Goal: Find specific page/section: Find specific page/section

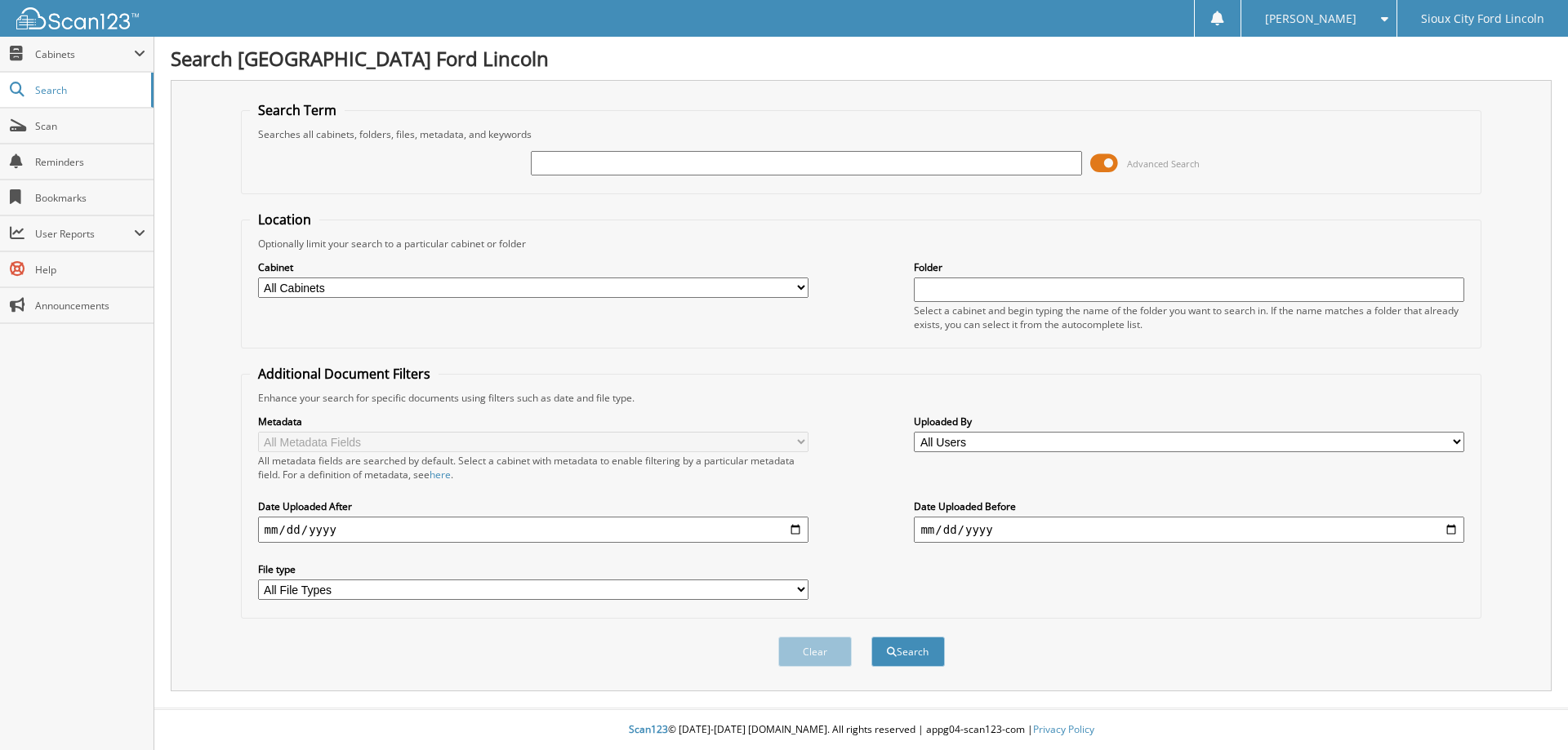
click at [621, 168] on input "text" at bounding box center [806, 163] width 550 height 24
type input "947784"
click at [871, 637] on button "Search" at bounding box center [907, 652] width 74 height 30
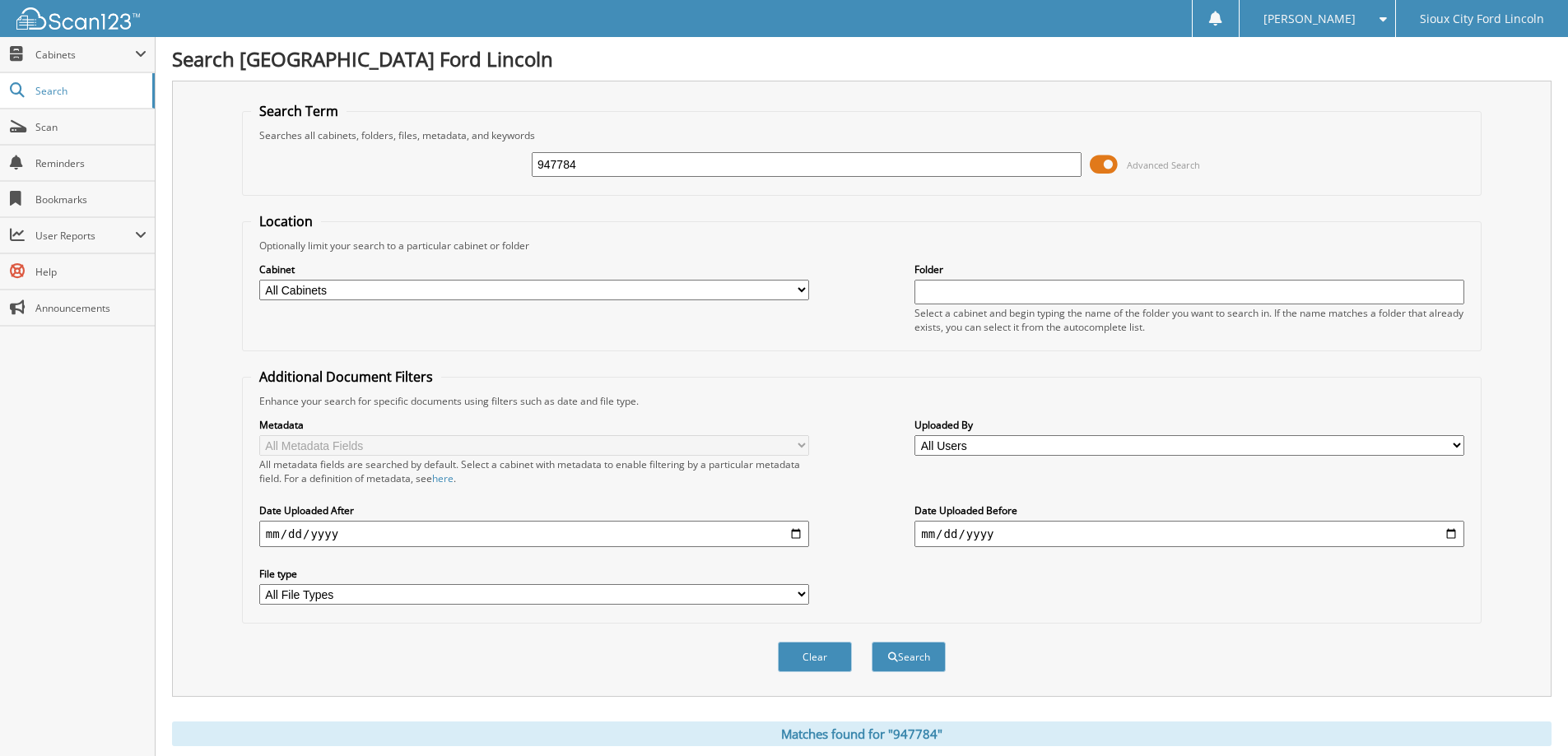
click at [1118, 164] on span at bounding box center [1103, 164] width 28 height 25
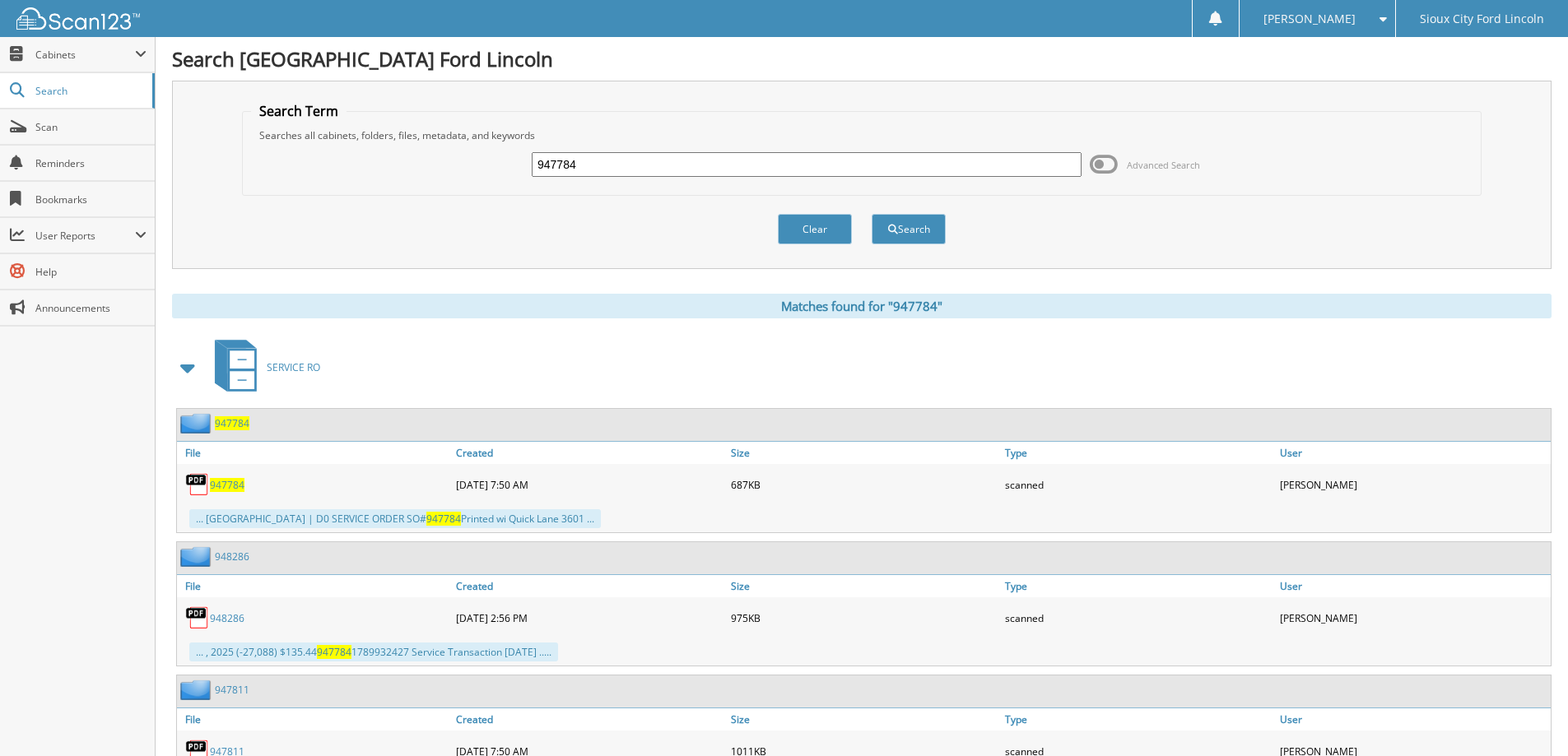
click at [230, 486] on span "947784" at bounding box center [227, 484] width 34 height 14
click at [232, 482] on span "947784" at bounding box center [227, 484] width 34 height 14
drag, startPoint x: 643, startPoint y: 161, endPoint x: 271, endPoint y: 164, distance: 372.0
click at [152, 170] on body "Erika S. Settings Logout Sioux City Ford Lincoln Close Cabinets My Company Emai…" at bounding box center [784, 691] width 1568 height 1383
type input "947552"
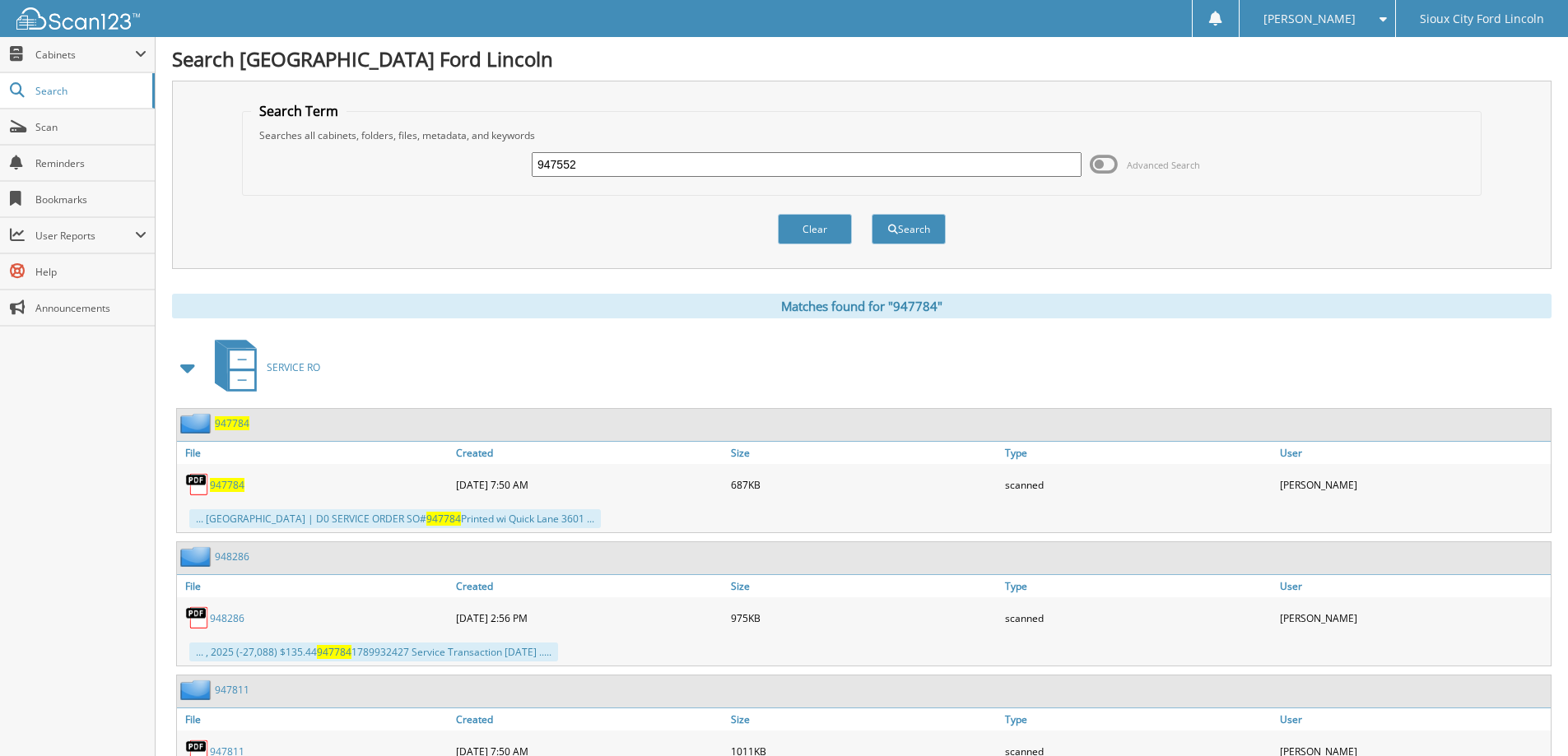
click at [872, 214] on button "Search" at bounding box center [909, 229] width 74 height 30
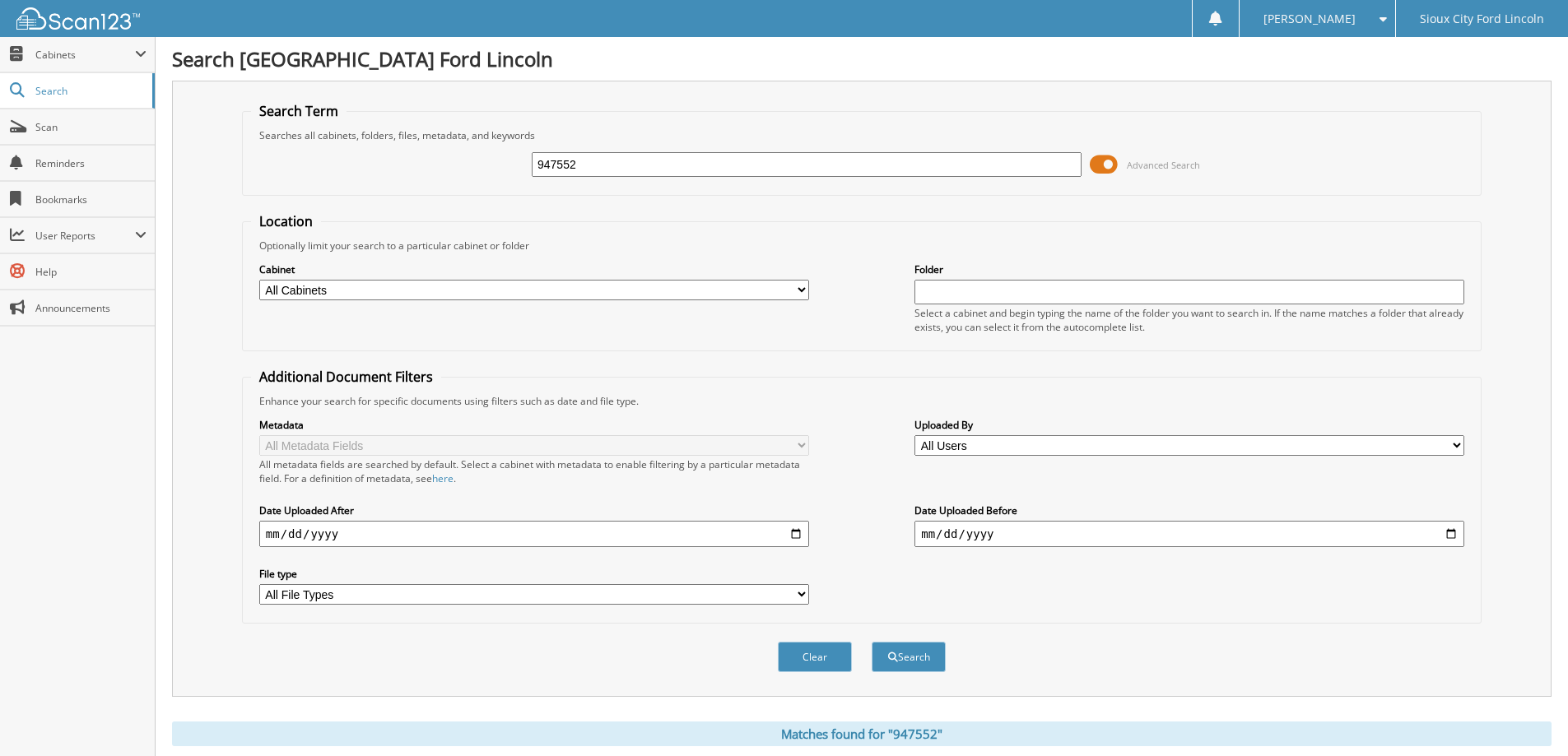
click at [1091, 168] on span at bounding box center [1103, 164] width 28 height 25
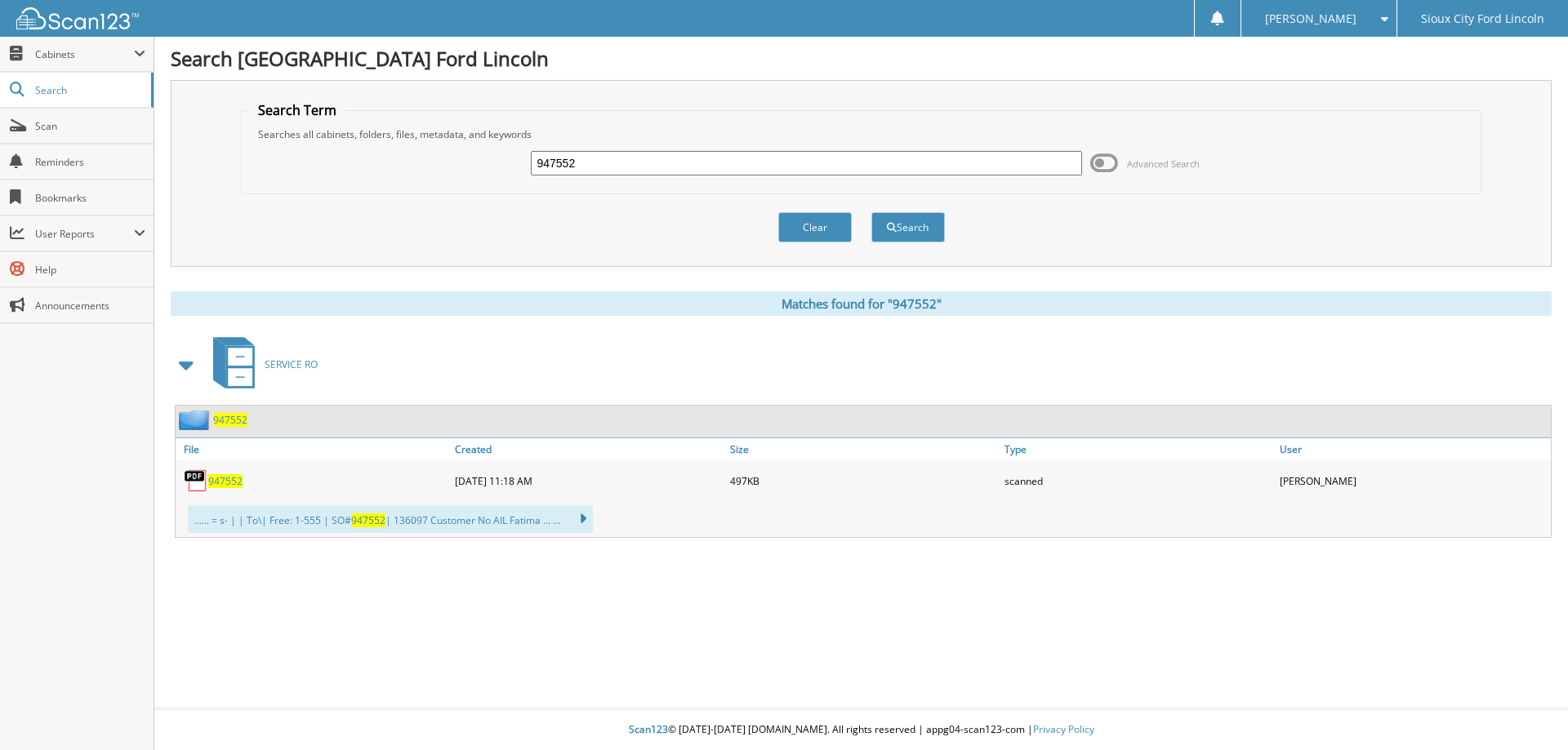
click at [236, 483] on span "947552" at bounding box center [225, 481] width 34 height 14
click at [230, 481] on span "947552" at bounding box center [225, 481] width 34 height 14
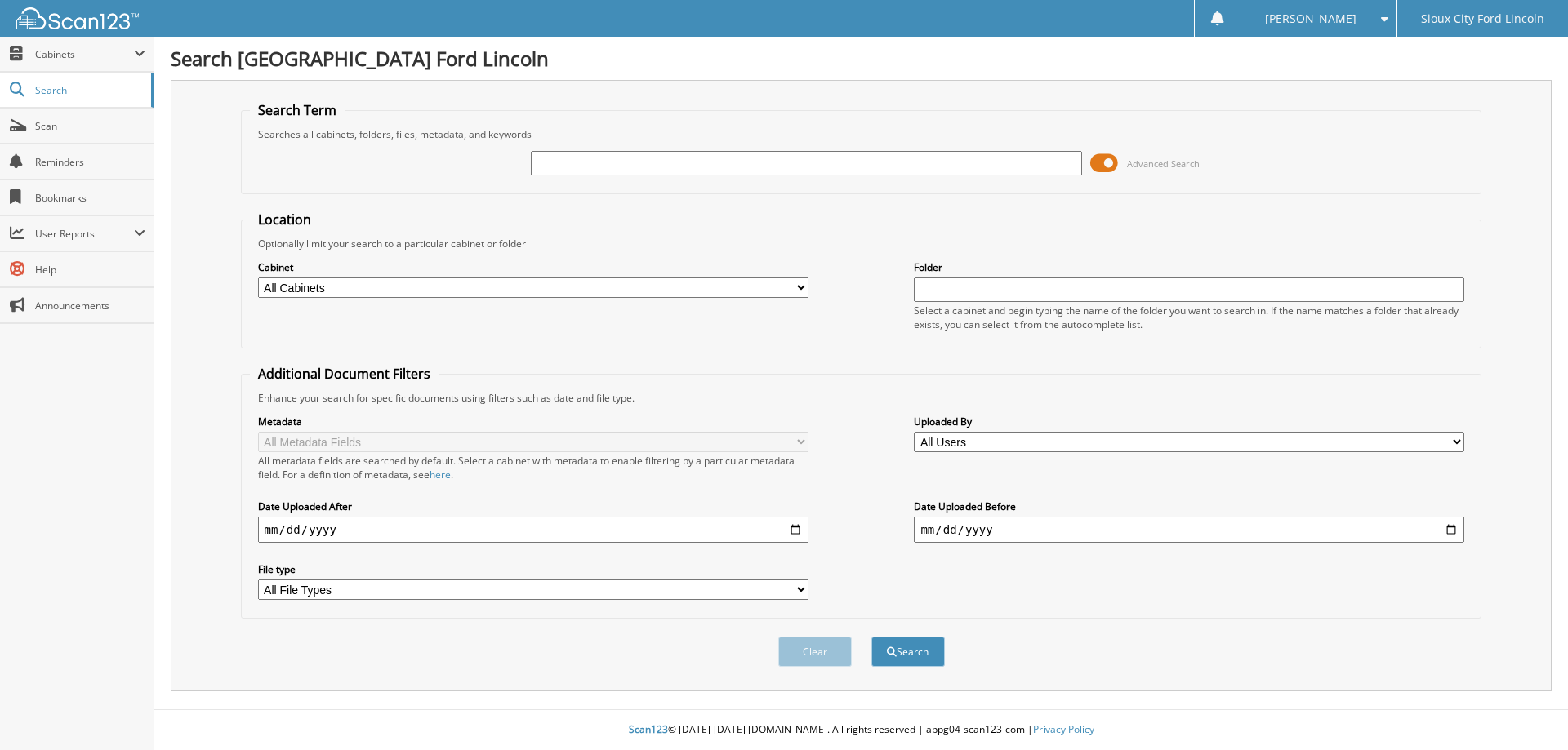
click at [632, 150] on div at bounding box center [806, 163] width 550 height 27
click at [1101, 163] on span at bounding box center [1103, 163] width 27 height 24
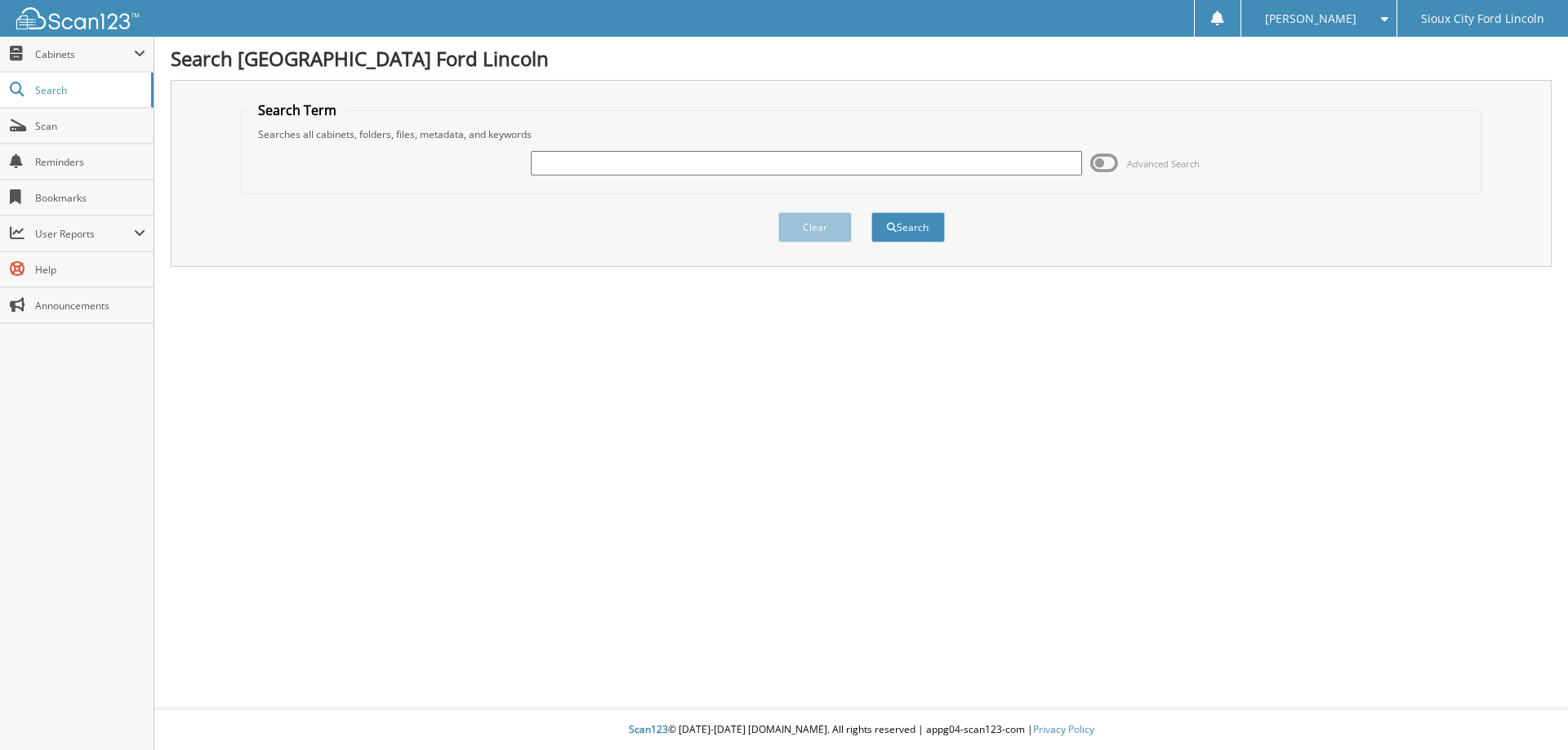
click at [845, 155] on input "text" at bounding box center [806, 163] width 550 height 24
type input "947543"
click at [871, 212] on button "Search" at bounding box center [907, 227] width 74 height 30
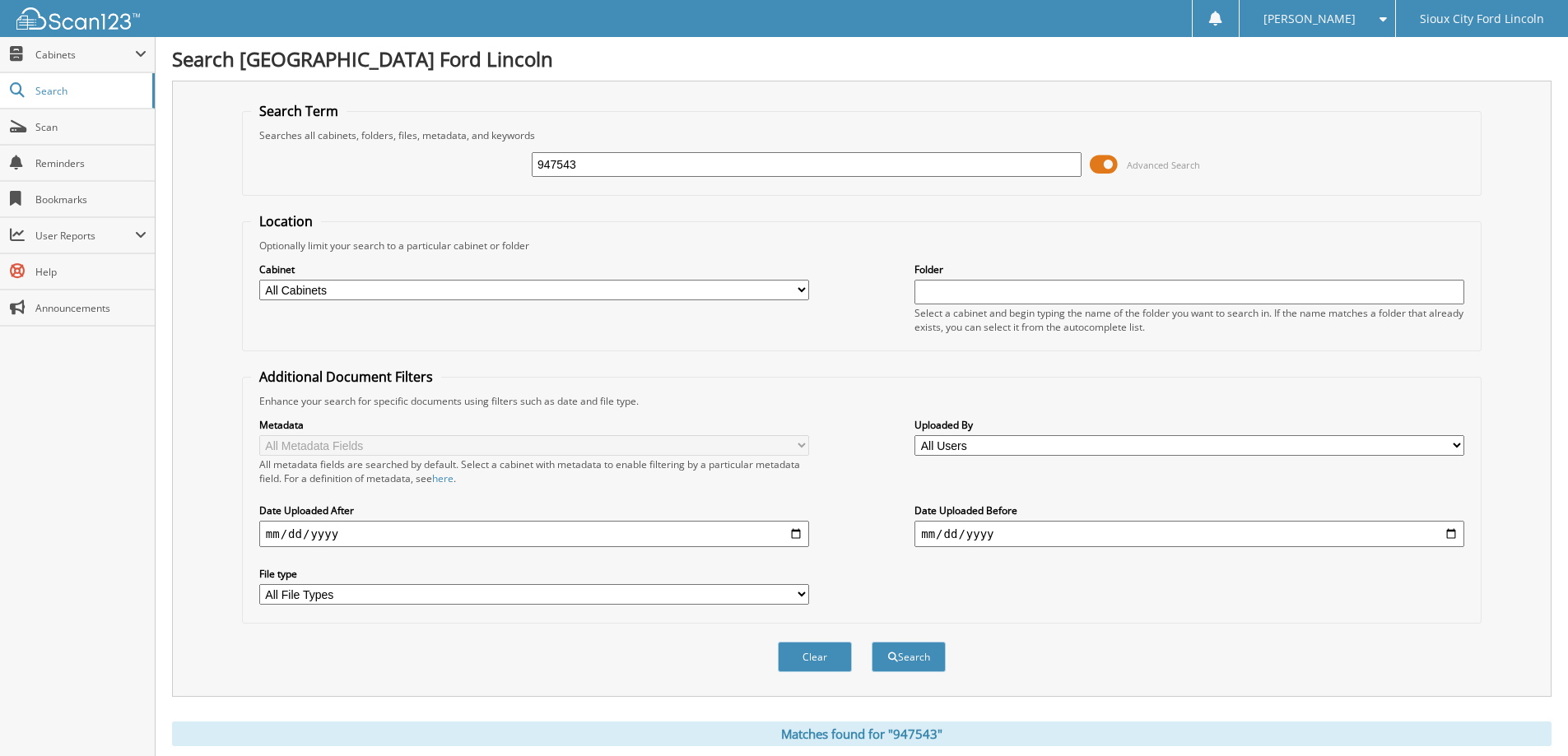
click at [1106, 164] on span at bounding box center [1103, 164] width 28 height 25
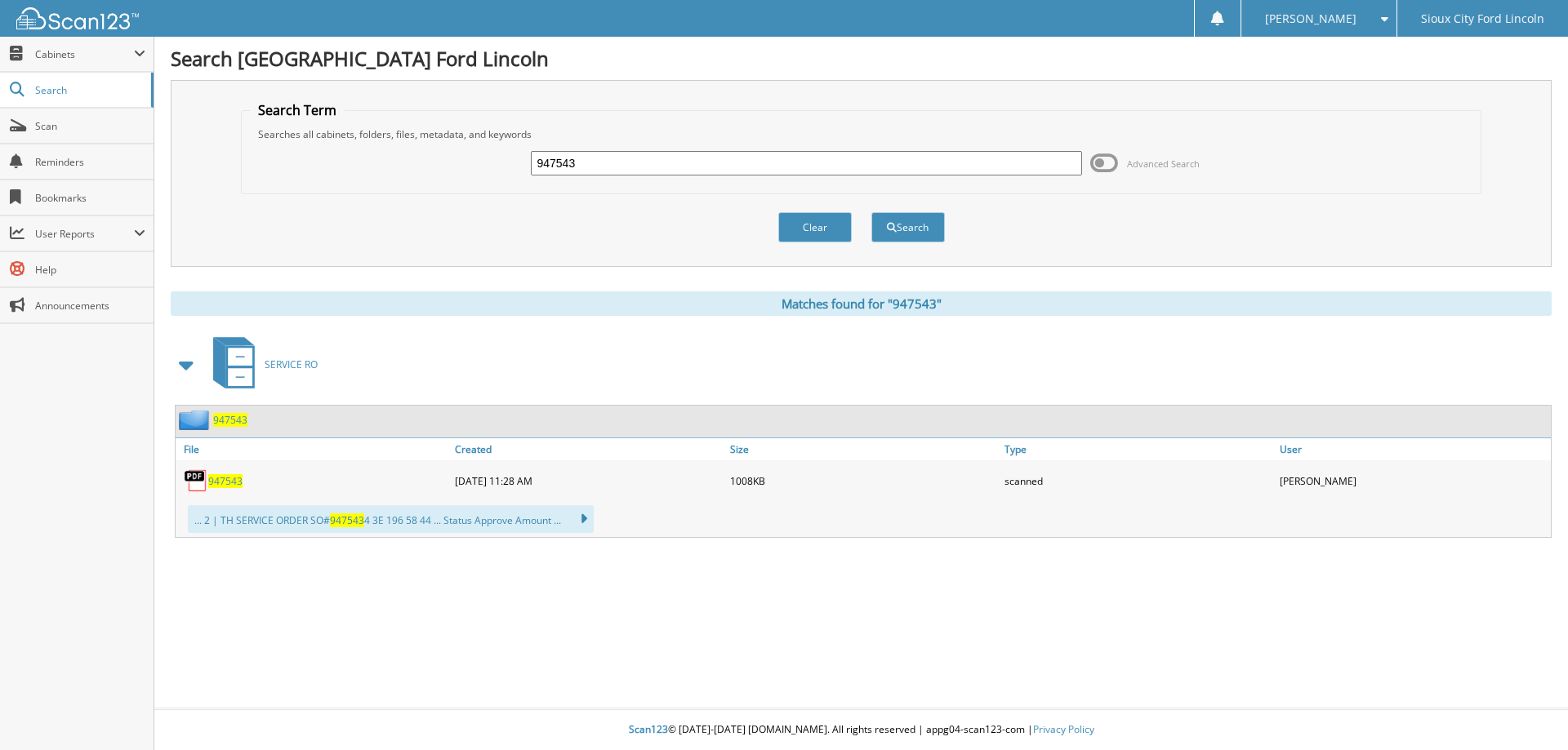
click at [231, 481] on span "947543" at bounding box center [225, 481] width 34 height 14
click at [648, 166] on input "947543" at bounding box center [806, 163] width 550 height 24
drag, startPoint x: 537, startPoint y: 158, endPoint x: 373, endPoint y: 160, distance: 164.0
click at [372, 158] on div "947543 Advanced Search" at bounding box center [861, 163] width 1223 height 44
type input "947541"
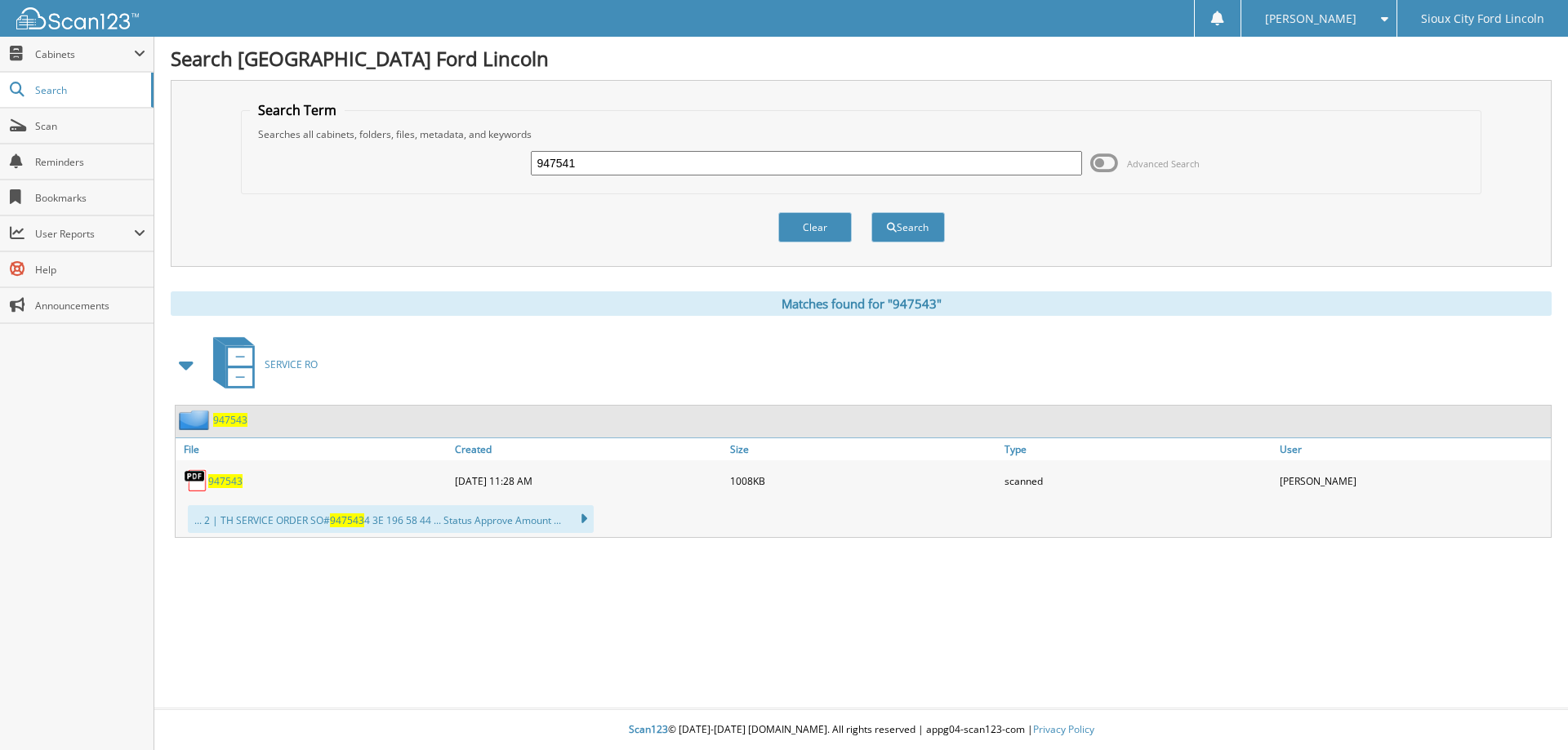
click at [871, 212] on button "Search" at bounding box center [907, 227] width 74 height 30
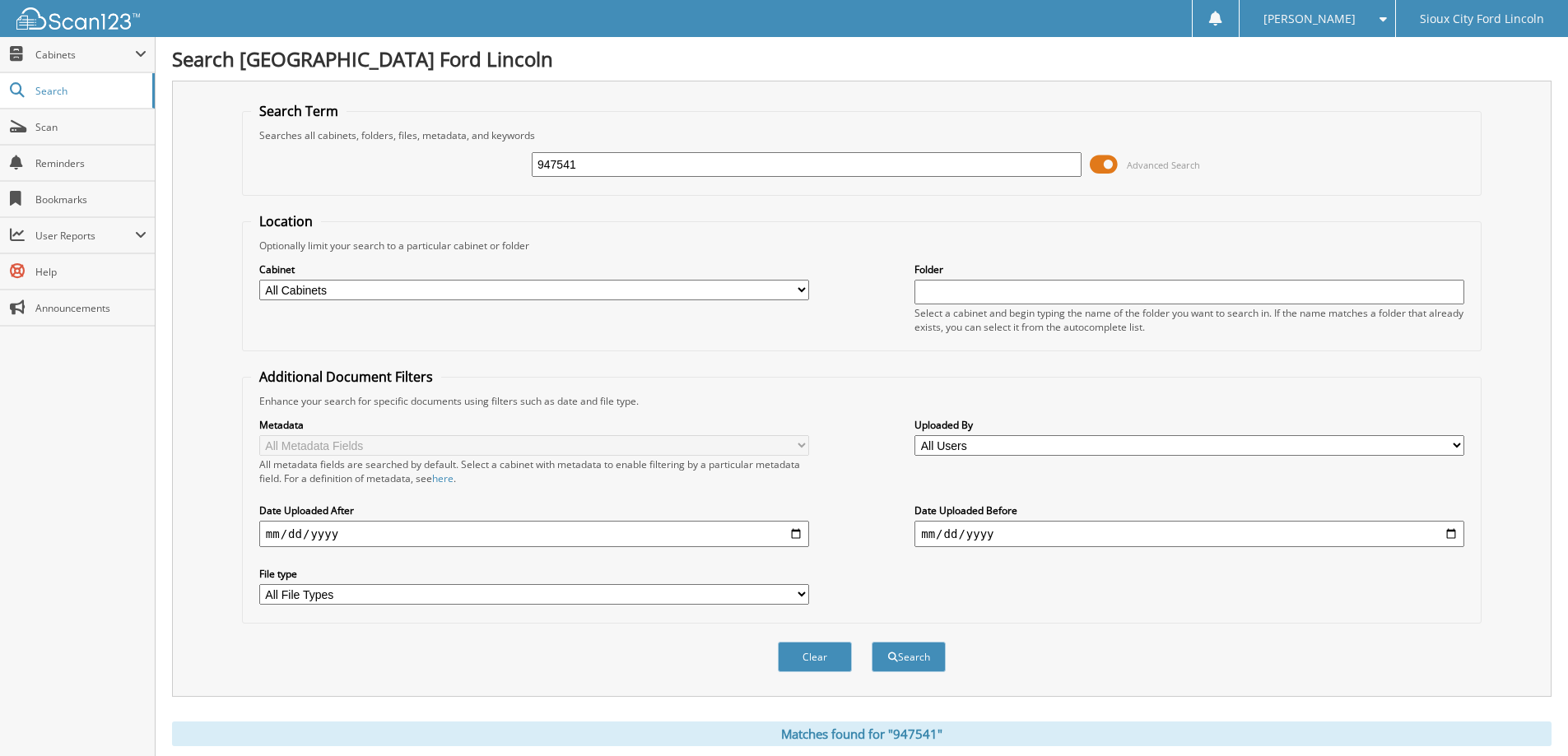
click at [1097, 167] on span at bounding box center [1103, 164] width 28 height 25
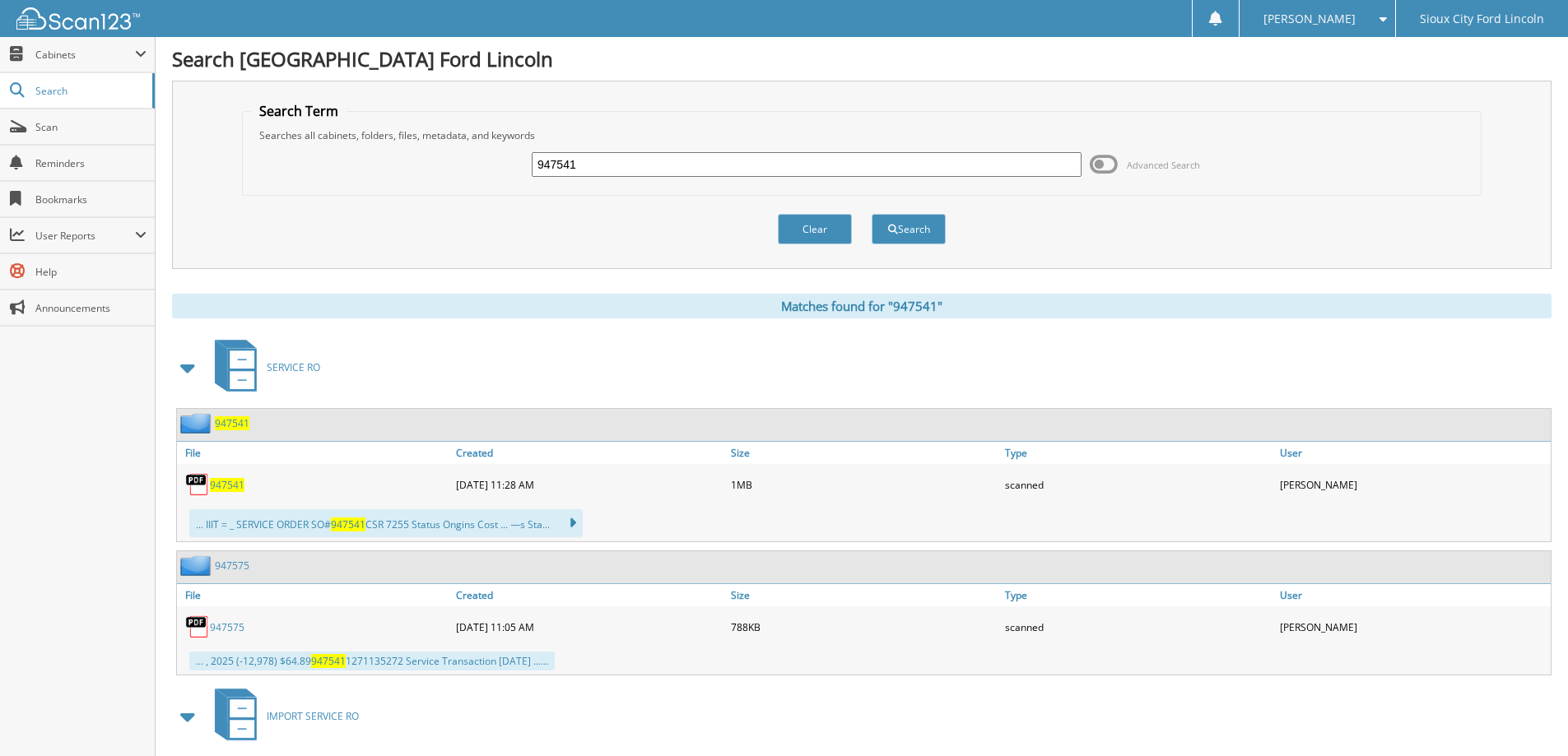
click at [225, 486] on span "947541" at bounding box center [227, 484] width 34 height 14
click at [371, 483] on div "947541" at bounding box center [313, 484] width 274 height 33
drag, startPoint x: 279, startPoint y: 482, endPoint x: 21, endPoint y: 394, distance: 272.6
click at [0, 394] on html "Erika S. Settings Logout Sioux City Ford Lincoln Close Cabinets My Company Sear…" at bounding box center [784, 452] width 1568 height 904
click at [139, 404] on div "Close Cabinets My Company Email Addresses Search Scan" at bounding box center [78, 396] width 156 height 719
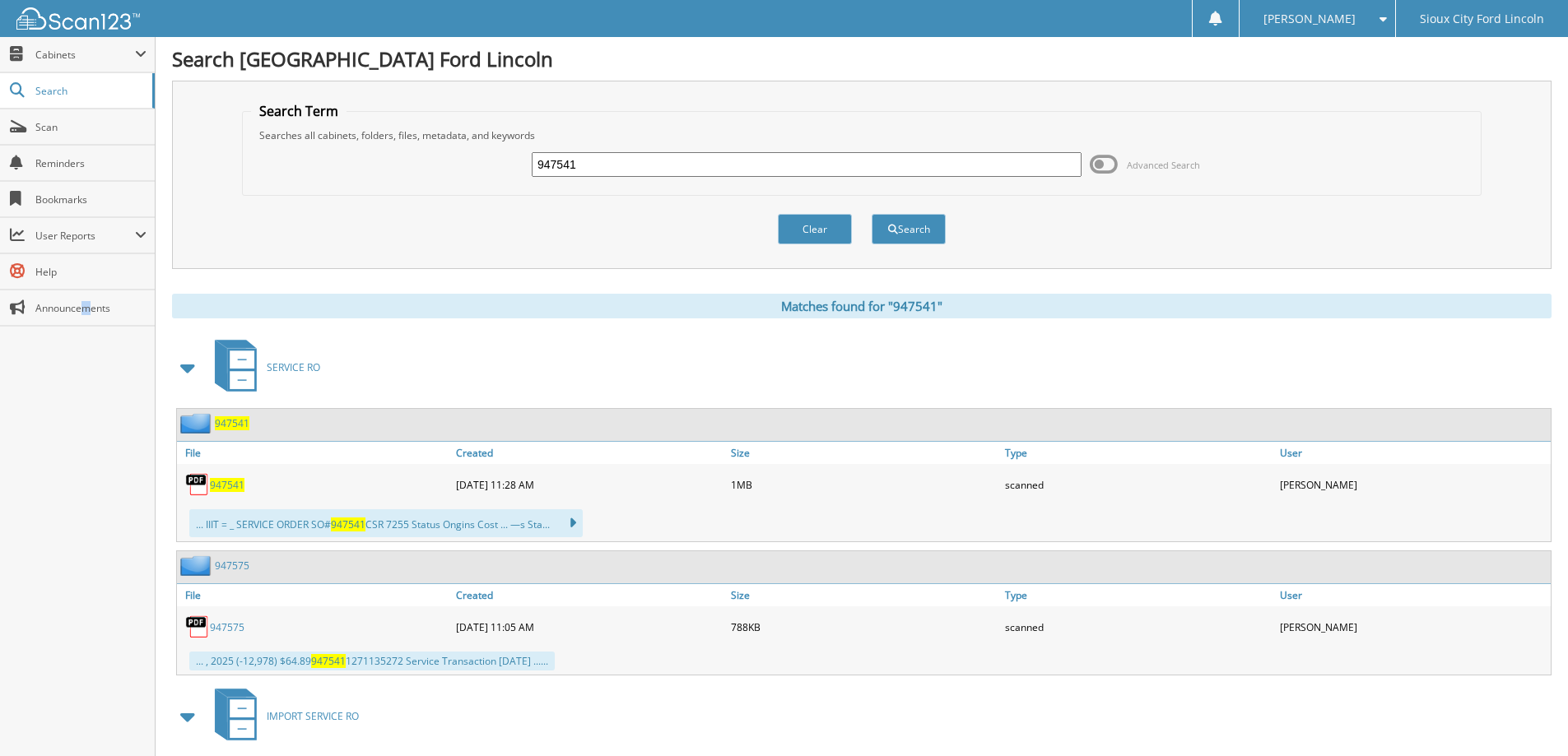
drag, startPoint x: 92, startPoint y: 490, endPoint x: 88, endPoint y: 637, distance: 147.1
click at [89, 637] on div "Close Cabinets My Company Email Addresses Search Scan" at bounding box center [78, 396] width 156 height 719
click at [77, 525] on div "Close Cabinets My Company Email Addresses Search Scan" at bounding box center [78, 396] width 156 height 719
drag, startPoint x: 648, startPoint y: 163, endPoint x: 350, endPoint y: 145, distance: 298.5
click at [306, 148] on div "947541 Advanced Search" at bounding box center [861, 164] width 1221 height 45
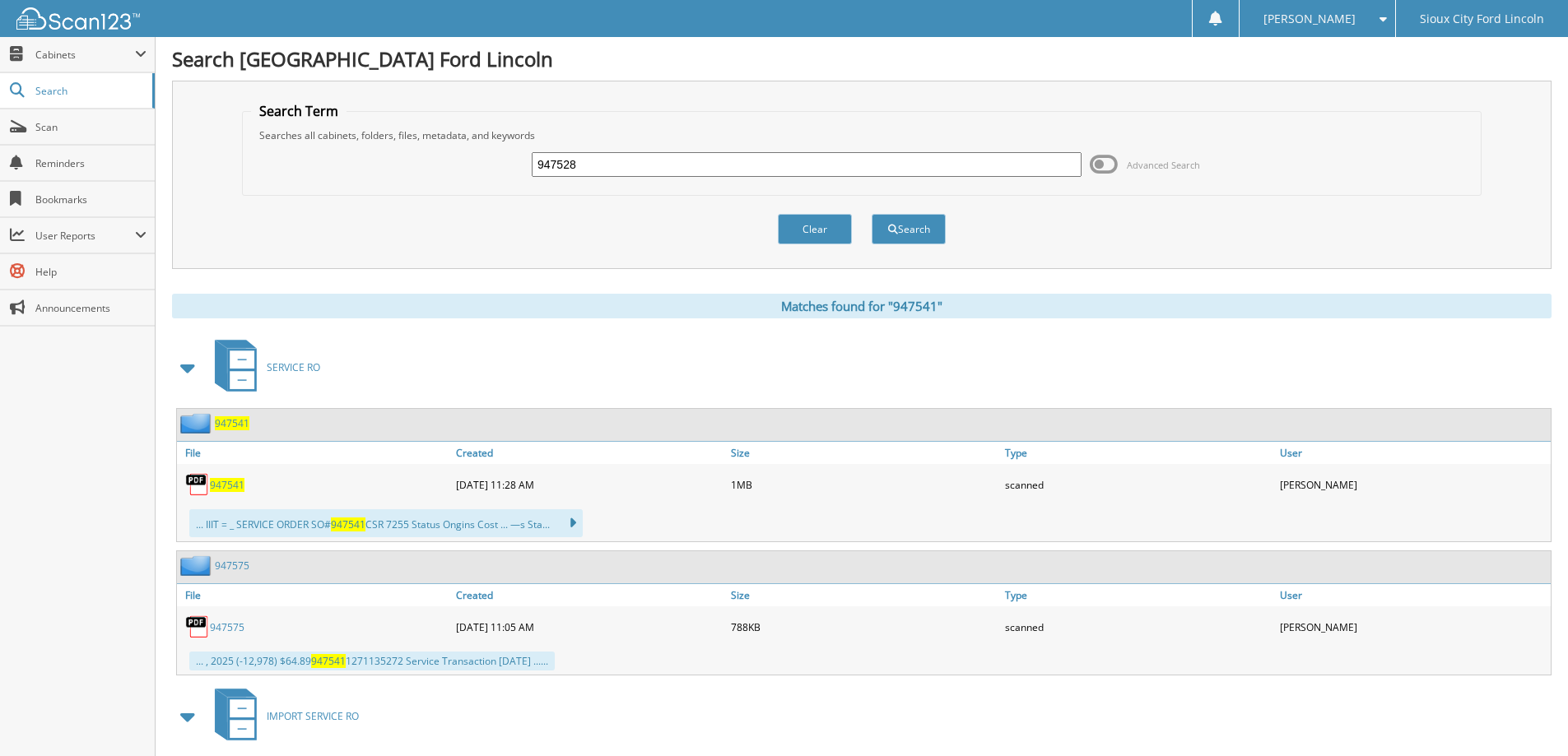
type input "947528"
click at [872, 214] on button "Search" at bounding box center [909, 229] width 74 height 30
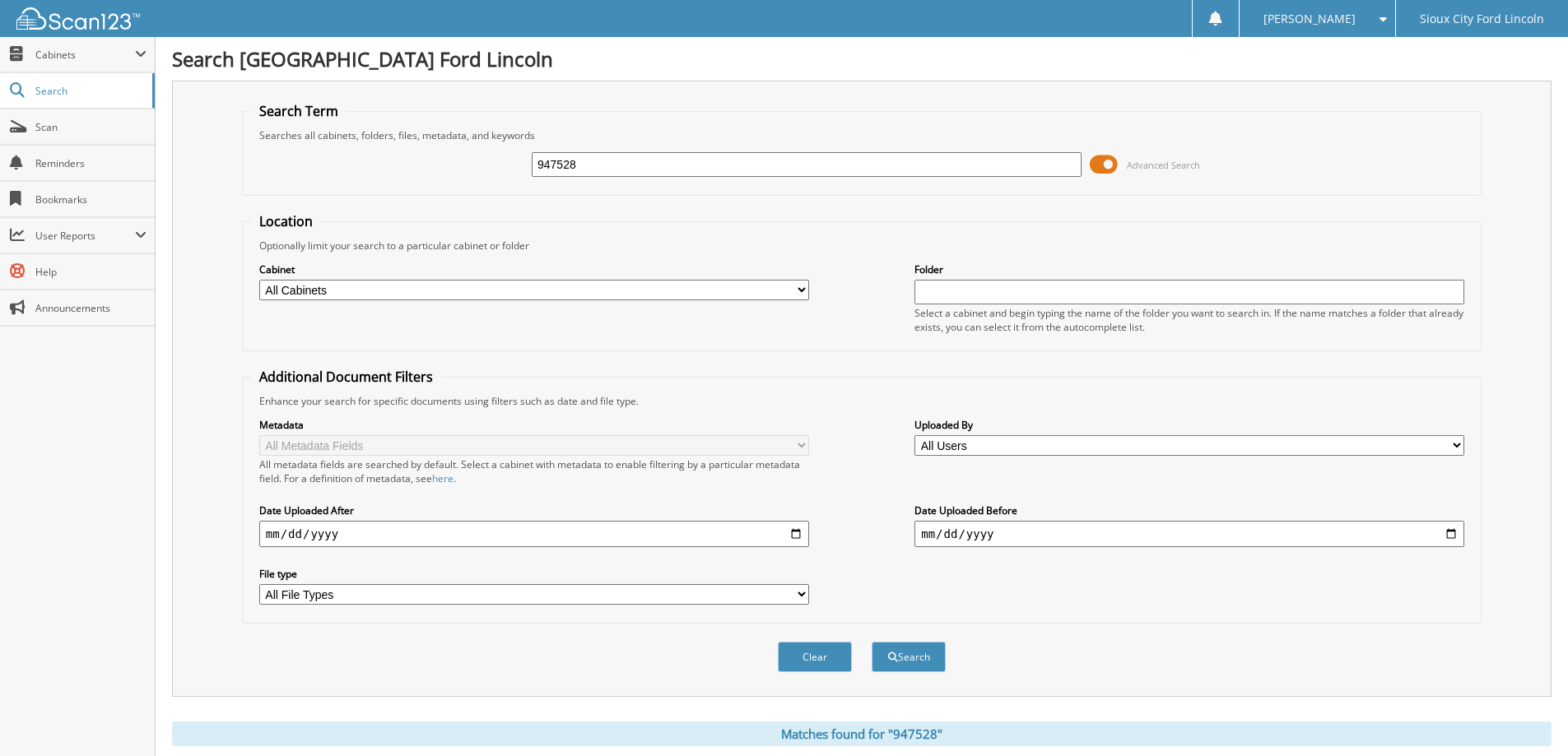
click at [627, 176] on input "947528" at bounding box center [806, 164] width 550 height 25
drag, startPoint x: 459, startPoint y: 155, endPoint x: 374, endPoint y: 155, distance: 85.0
click at [376, 155] on div "947528 Advanced Search" at bounding box center [861, 164] width 1221 height 45
type input "947421"
click at [872, 642] on button "Search" at bounding box center [909, 657] width 74 height 30
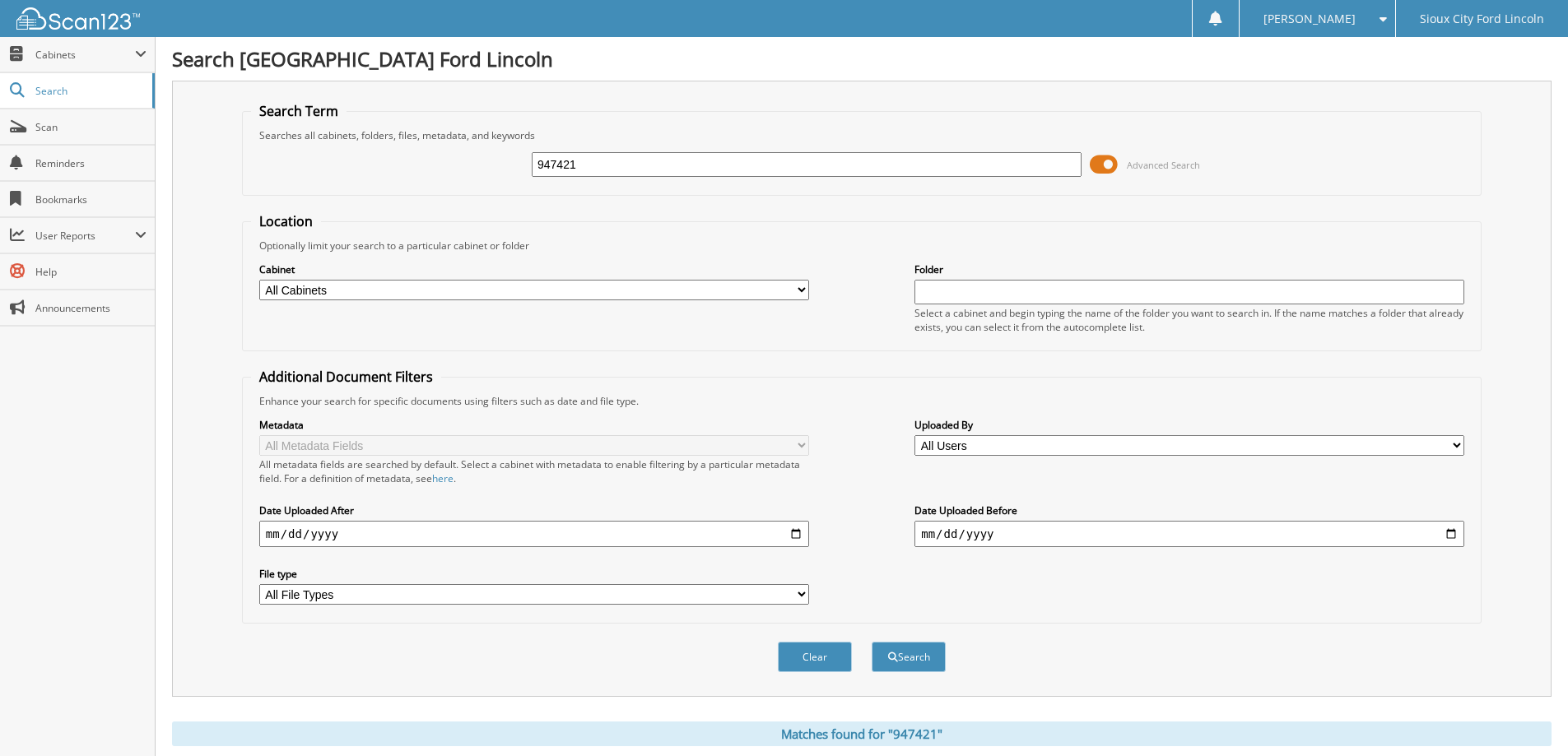
click at [1109, 160] on span at bounding box center [1103, 164] width 28 height 25
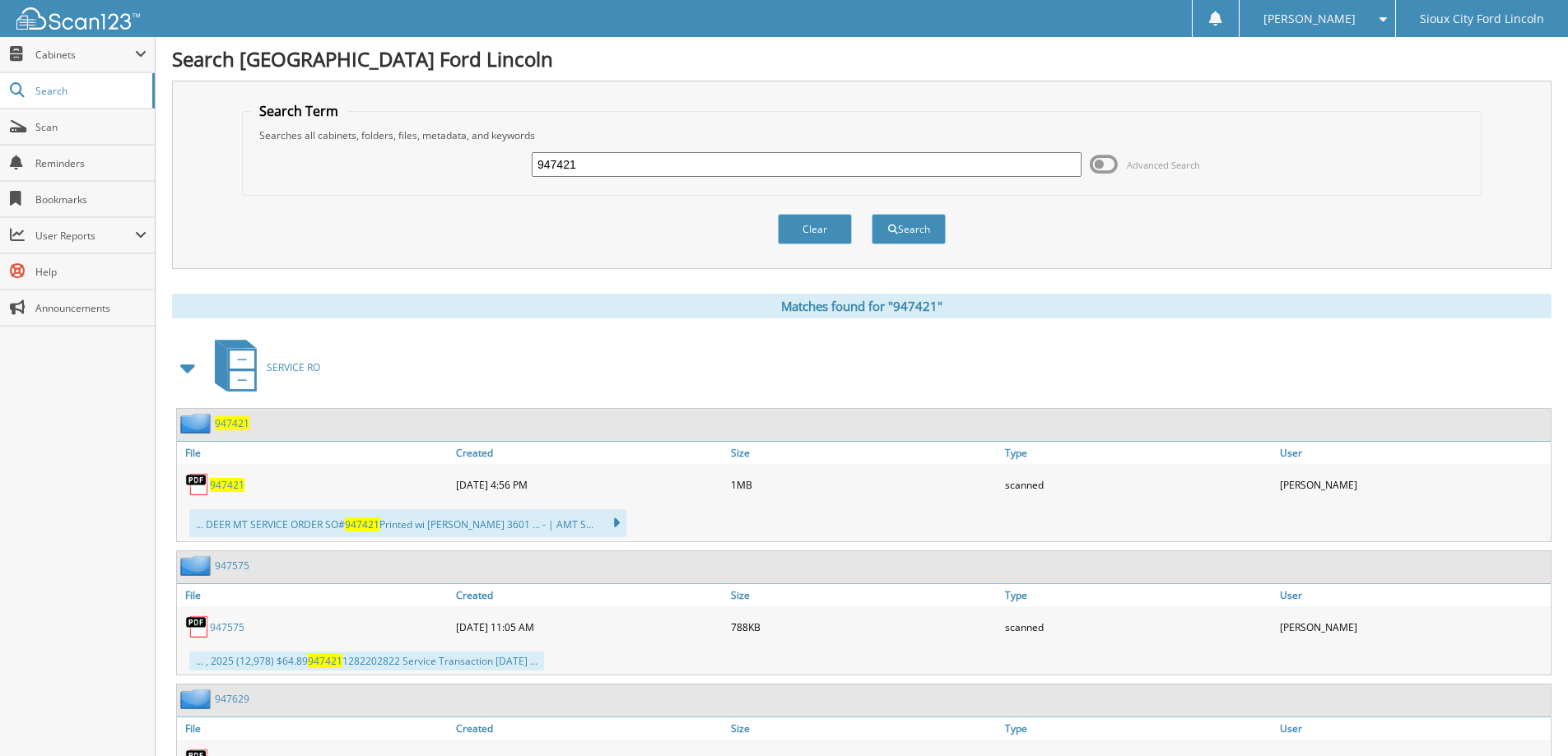
click at [232, 486] on span "947421" at bounding box center [227, 484] width 34 height 14
click at [619, 166] on input "947421" at bounding box center [806, 164] width 550 height 25
click at [624, 134] on div "Searches all cabinets, folders, files, metadata, and keywords" at bounding box center [861, 135] width 1221 height 14
click at [623, 160] on input "947421" at bounding box center [806, 164] width 550 height 25
drag, startPoint x: 640, startPoint y: 166, endPoint x: 407, endPoint y: 182, distance: 233.5
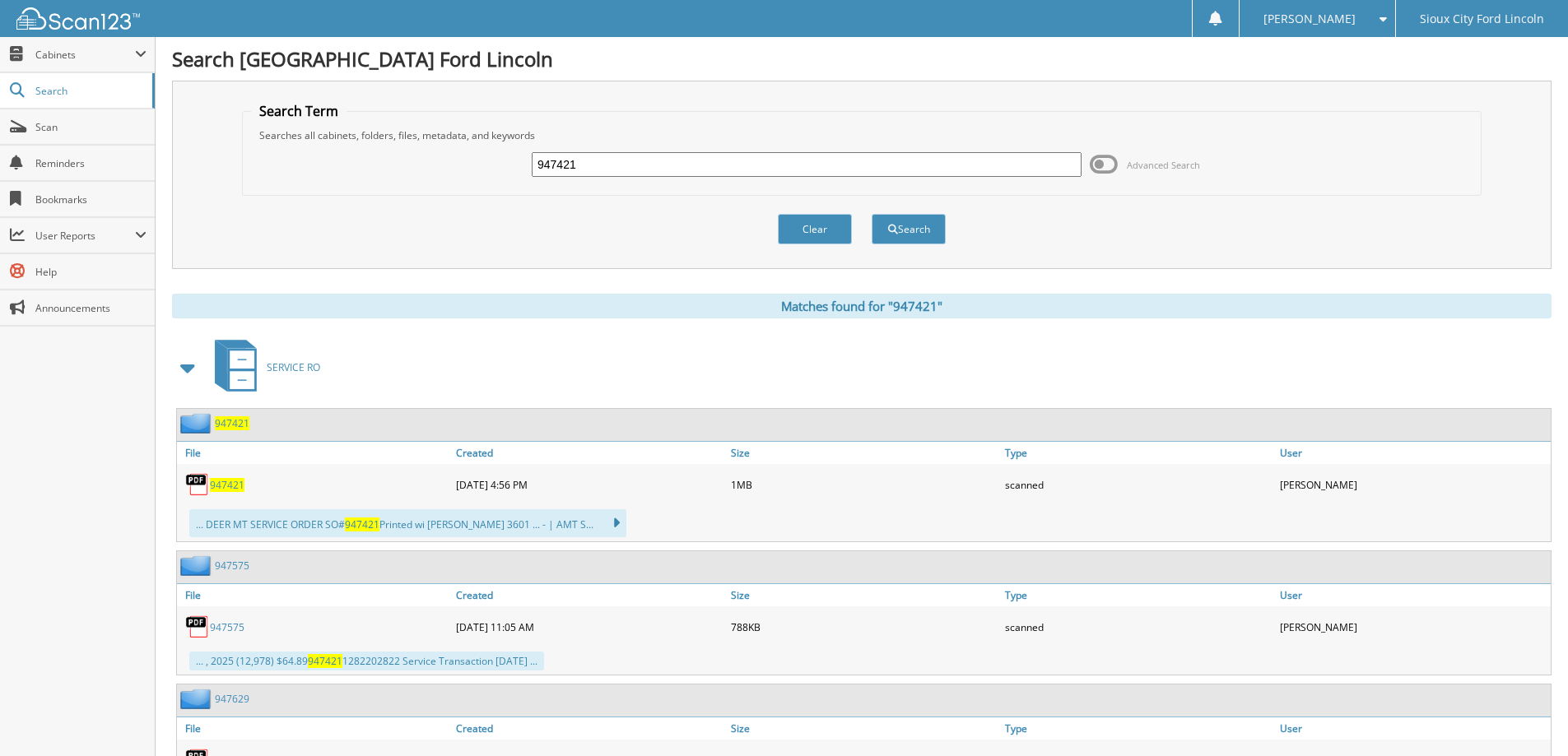
click at [407, 182] on div "947421 Advanced Search" at bounding box center [861, 164] width 1221 height 45
type input "948822"
click at [872, 214] on button "Search" at bounding box center [909, 229] width 74 height 30
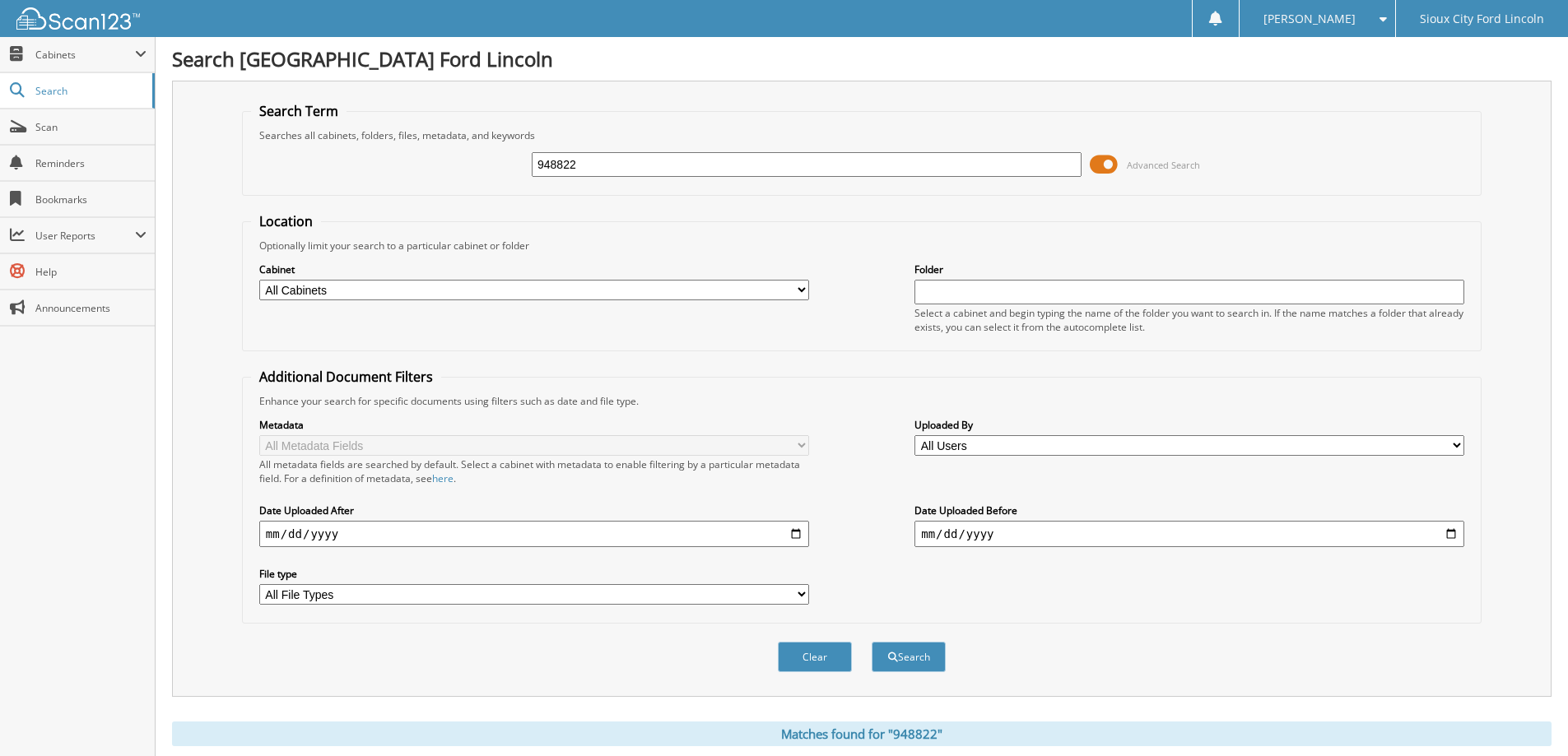
click at [1105, 163] on span at bounding box center [1103, 164] width 28 height 25
